Goal: Entertainment & Leisure: Consume media (video, audio)

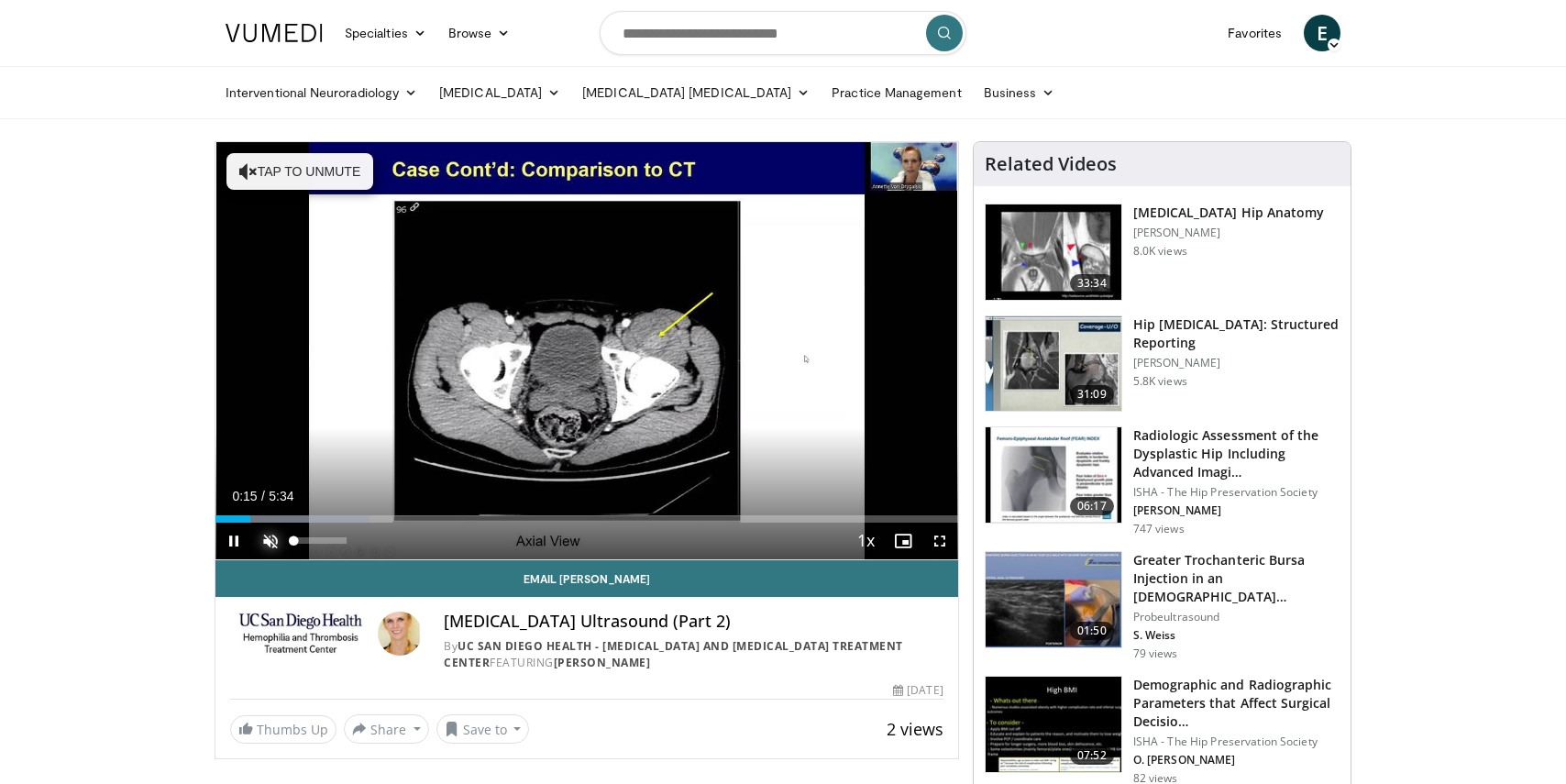
click at [273, 537] on span "Video Player" at bounding box center [270, 540] width 37 height 37
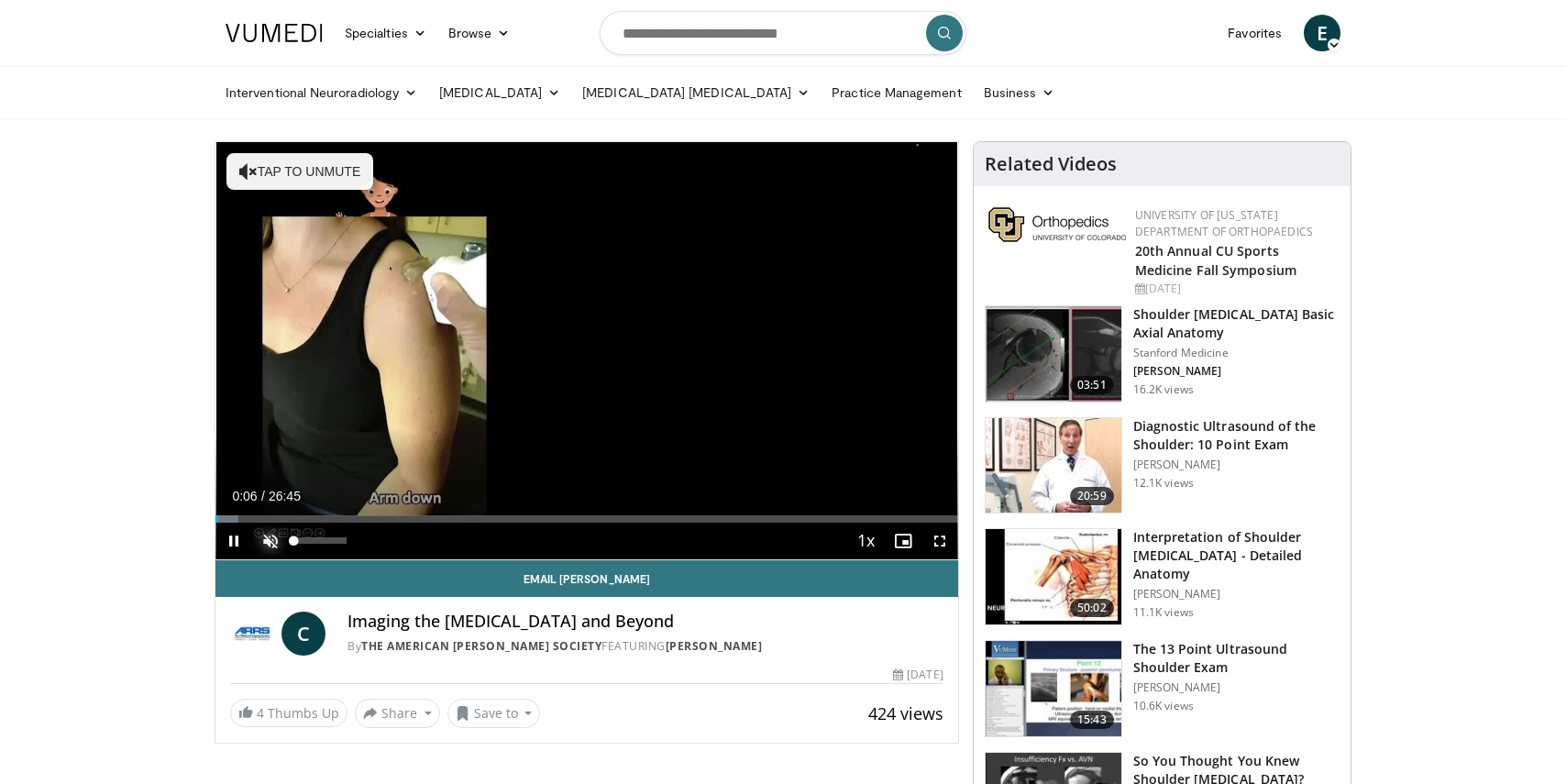
click at [274, 541] on span "Video Player" at bounding box center [270, 540] width 37 height 37
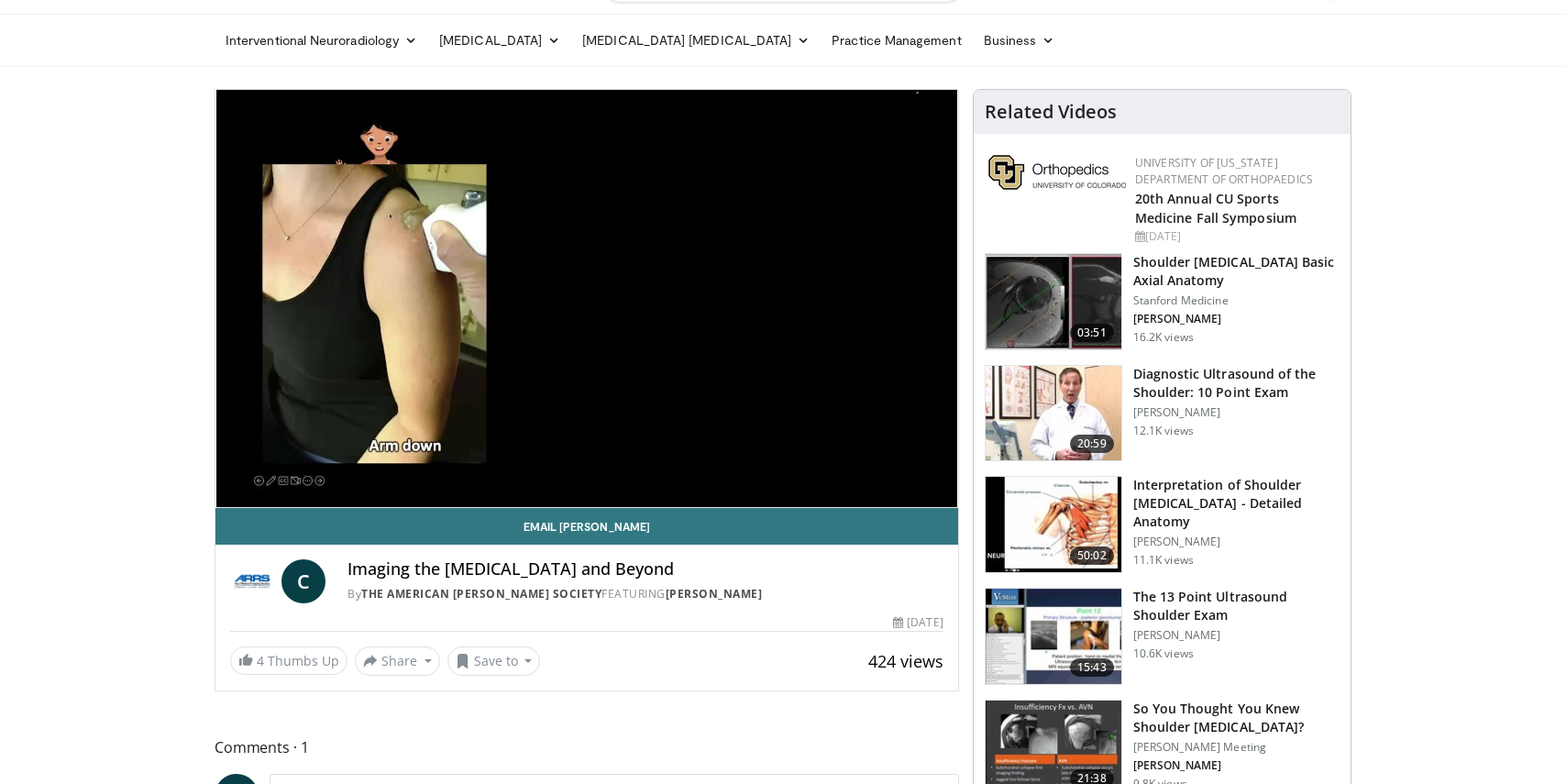
scroll to position [55, 0]
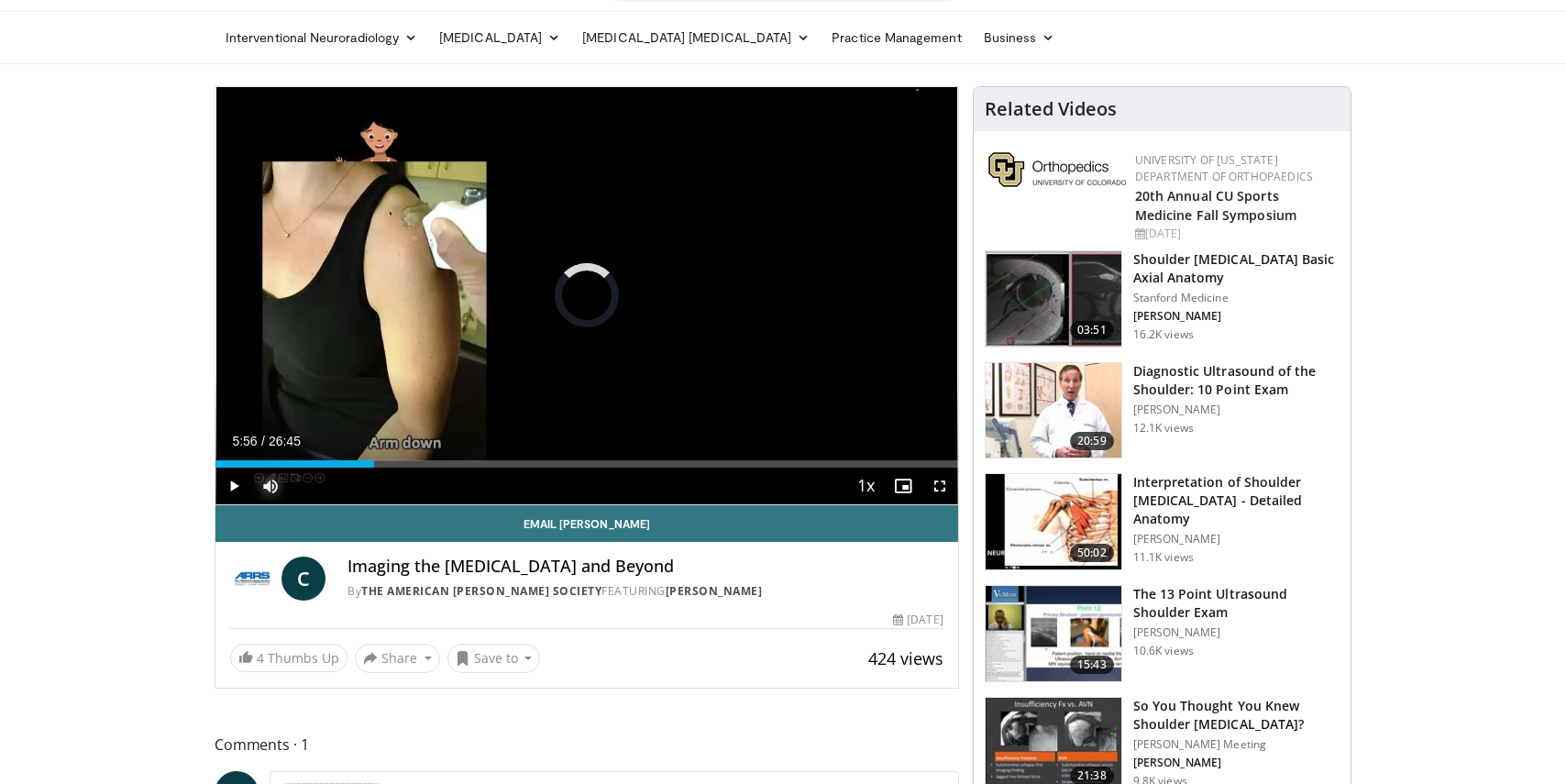
drag, startPoint x: 326, startPoint y: 457, endPoint x: 437, endPoint y: 448, distance: 111.4
click at [437, 468] on div "Current Time 5:56 / Duration 26:45 Play Skip Backward Skip Forward Mute 100% Lo…" at bounding box center [586, 486] width 743 height 37
click at [367, 456] on div "Loaded : 34.20% 08:02 05:29" at bounding box center [586, 459] width 743 height 18
drag, startPoint x: 401, startPoint y: 468, endPoint x: 430, endPoint y: 472, distance: 29.3
click at [430, 472] on div "Current Time 6:50 / Duration 26:45 Pause Skip Backward Skip Forward Mute 100% L…" at bounding box center [586, 486] width 743 height 37
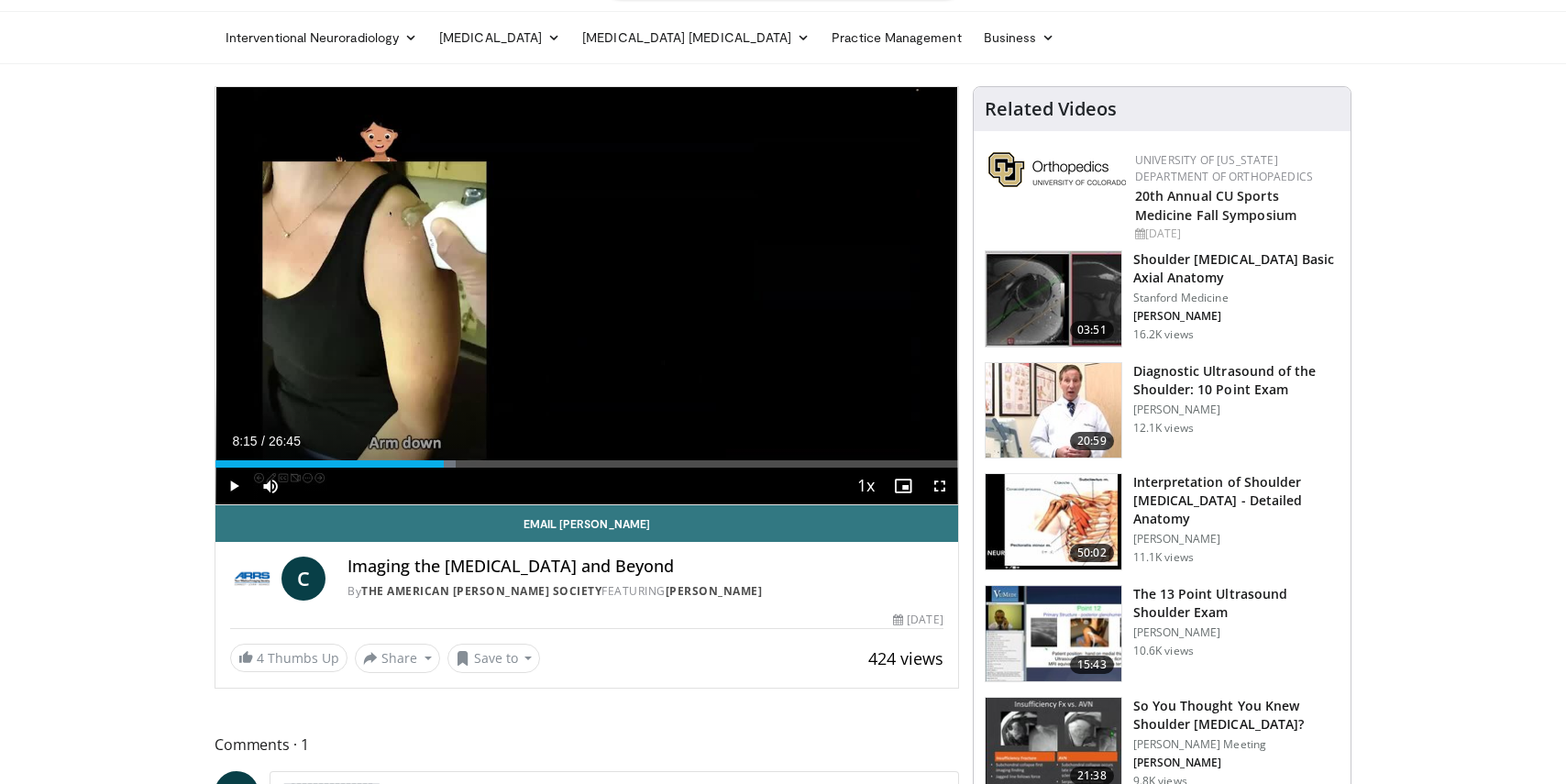
drag, startPoint x: 404, startPoint y: 461, endPoint x: 444, endPoint y: 468, distance: 40.6
click at [444, 468] on div "Current Time 8:15 / Duration 26:45 Play Skip Backward Skip Forward Mute 100% Lo…" at bounding box center [586, 486] width 743 height 37
